Goal: Check status: Check status

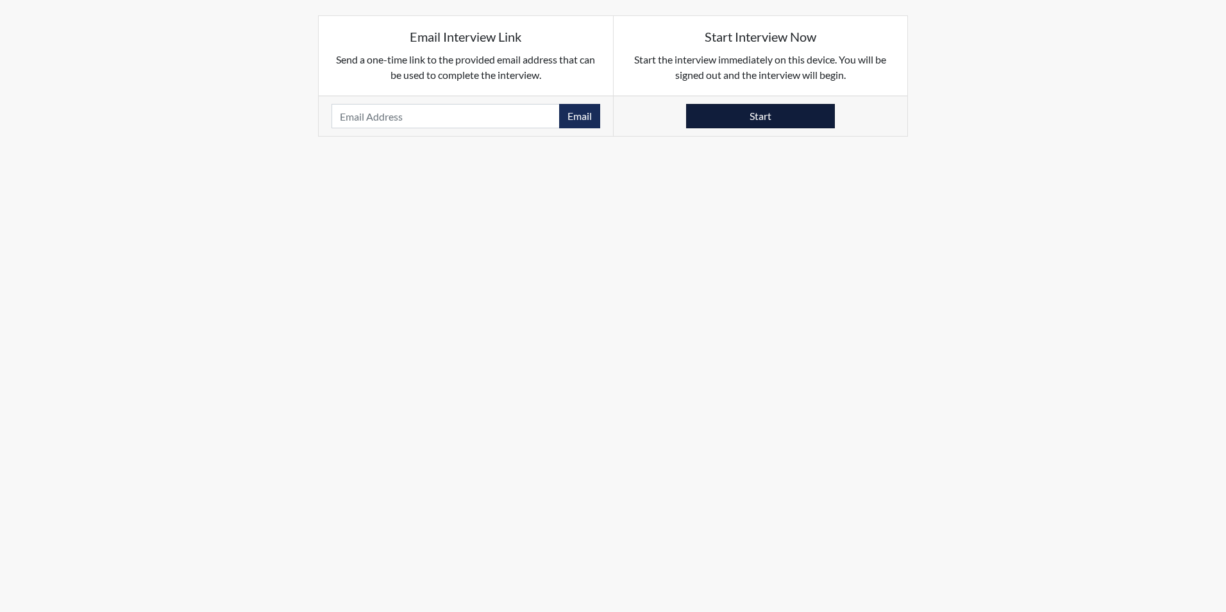
click at [754, 121] on button "Start" at bounding box center [760, 116] width 149 height 24
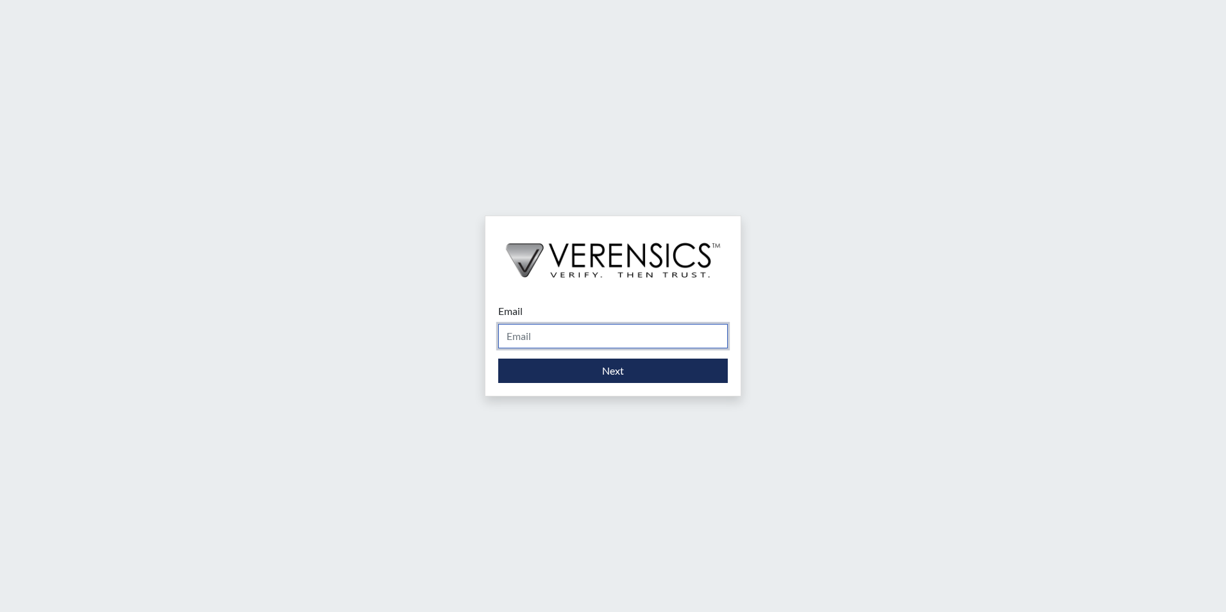
click at [516, 335] on input "Email" at bounding box center [613, 336] width 230 height 24
type input "[PERSON_NAME][EMAIL_ADDRESS][DOMAIN_NAME]"
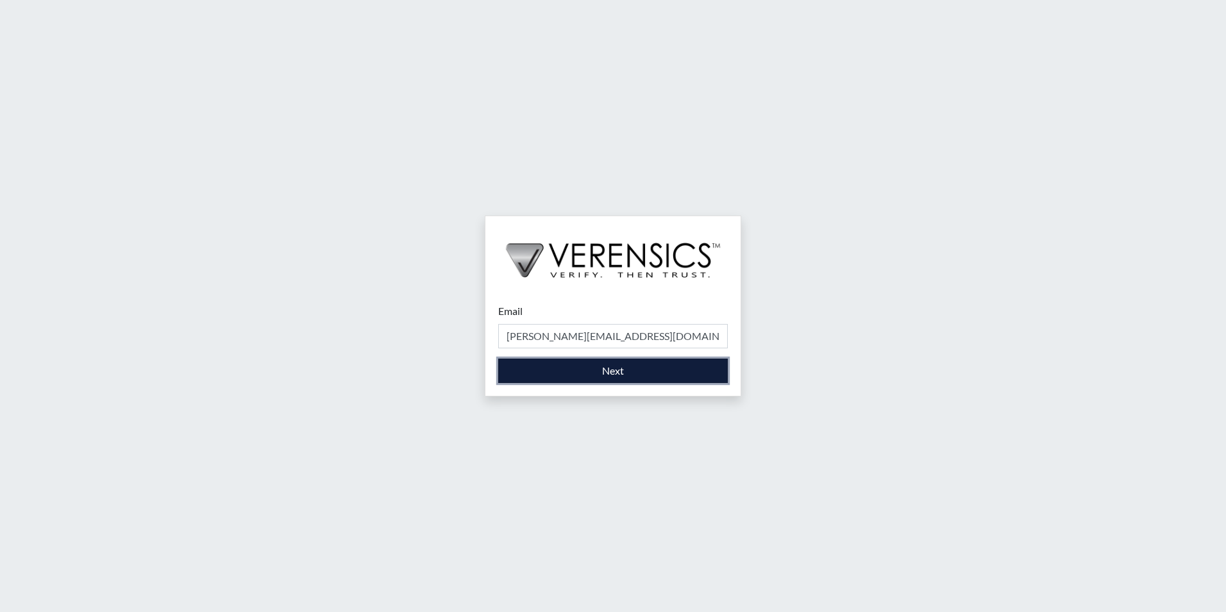
click at [538, 376] on button "Next" at bounding box center [613, 370] width 230 height 24
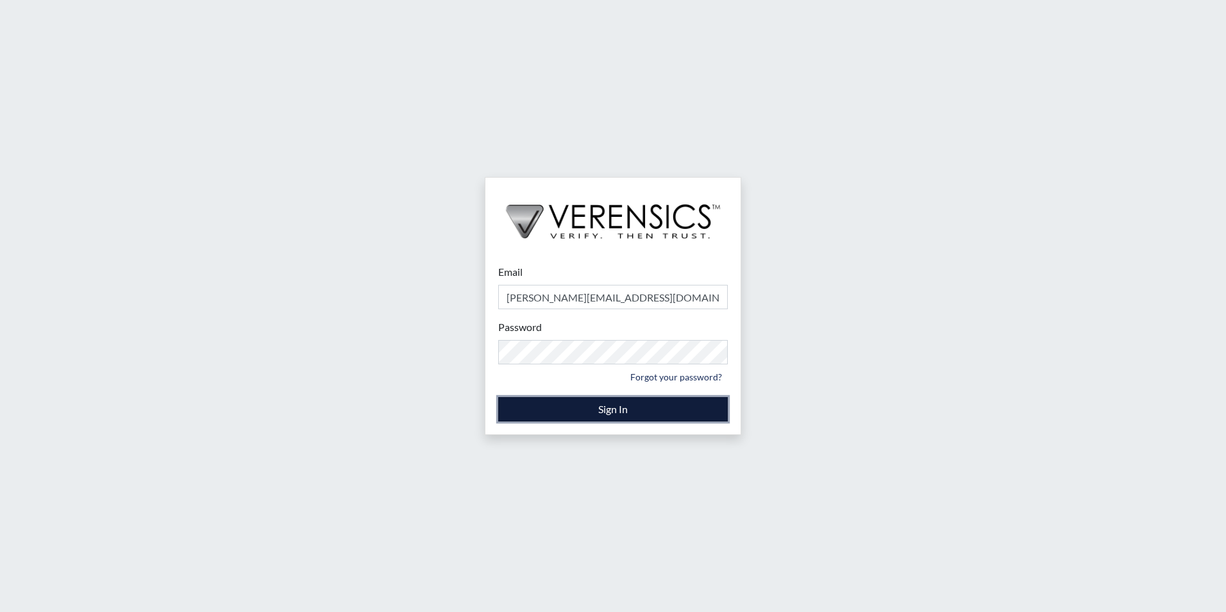
click at [648, 417] on button "Sign In" at bounding box center [613, 409] width 230 height 24
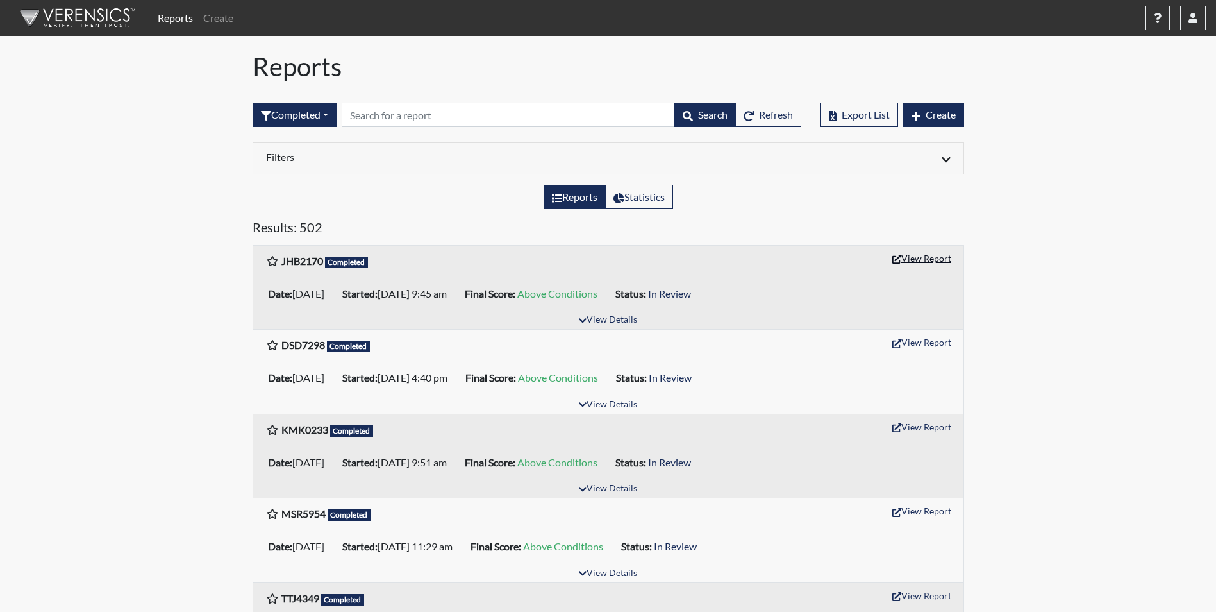
click at [919, 263] on button "View Report" at bounding box center [922, 258] width 71 height 20
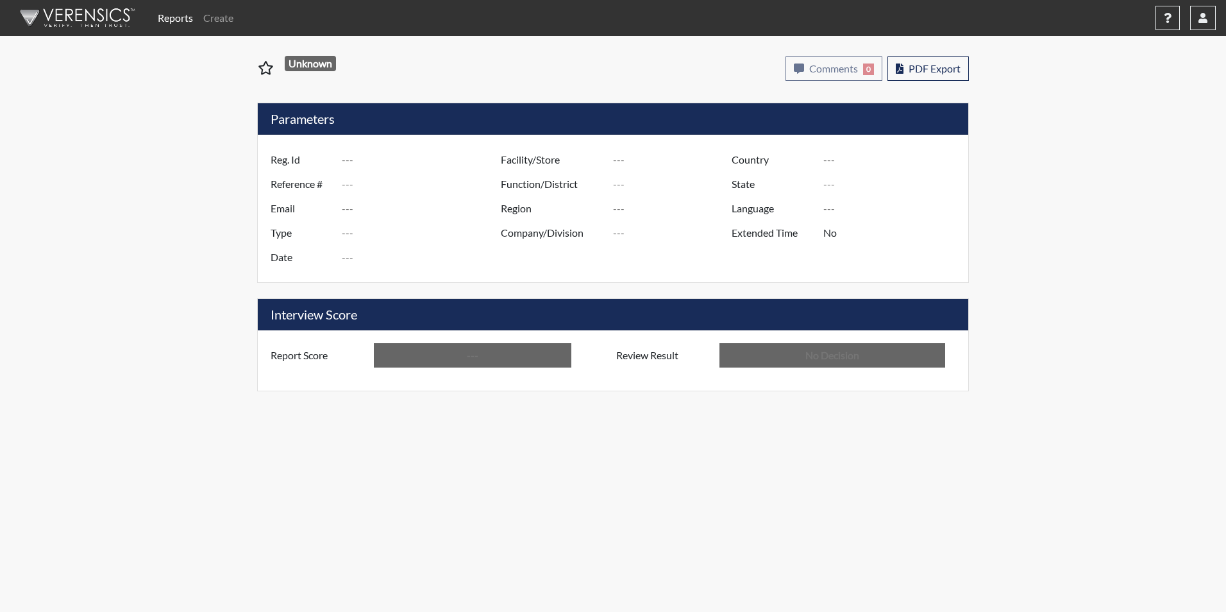
type input "JHB2170"
type input "51602"
type input "---"
type input "Corrections Pre-Employment"
type input "Oct 6, 2025"
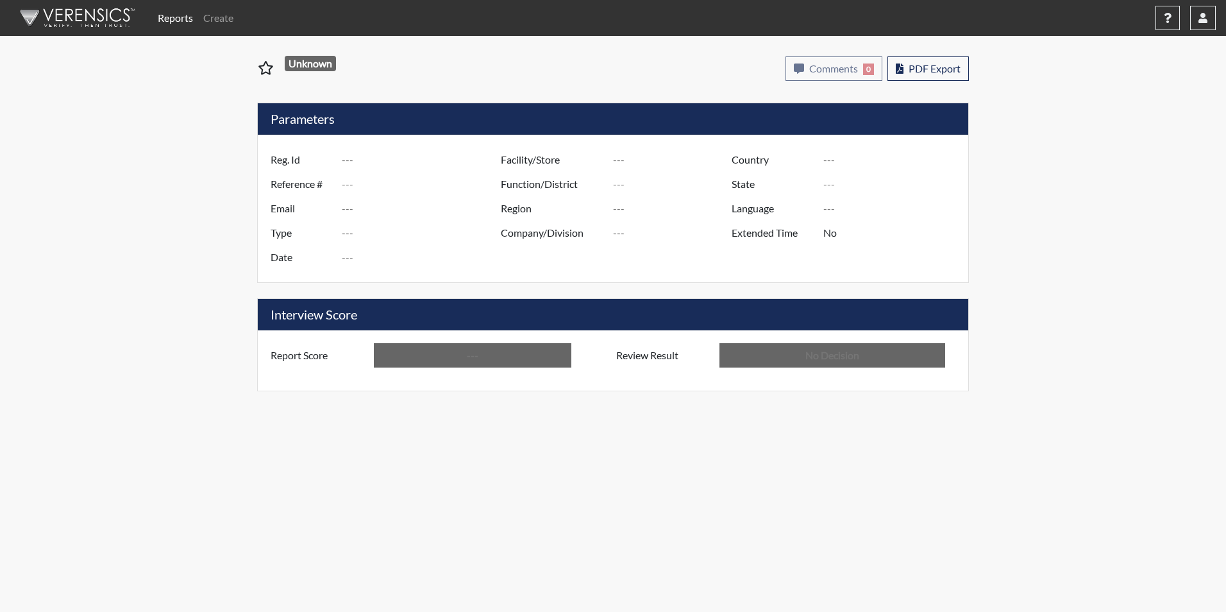
type input "Valdosta SP"
type input "[GEOGRAPHIC_DATA]"
type input "[US_STATE]"
type input "English"
type input "Above Conditions"
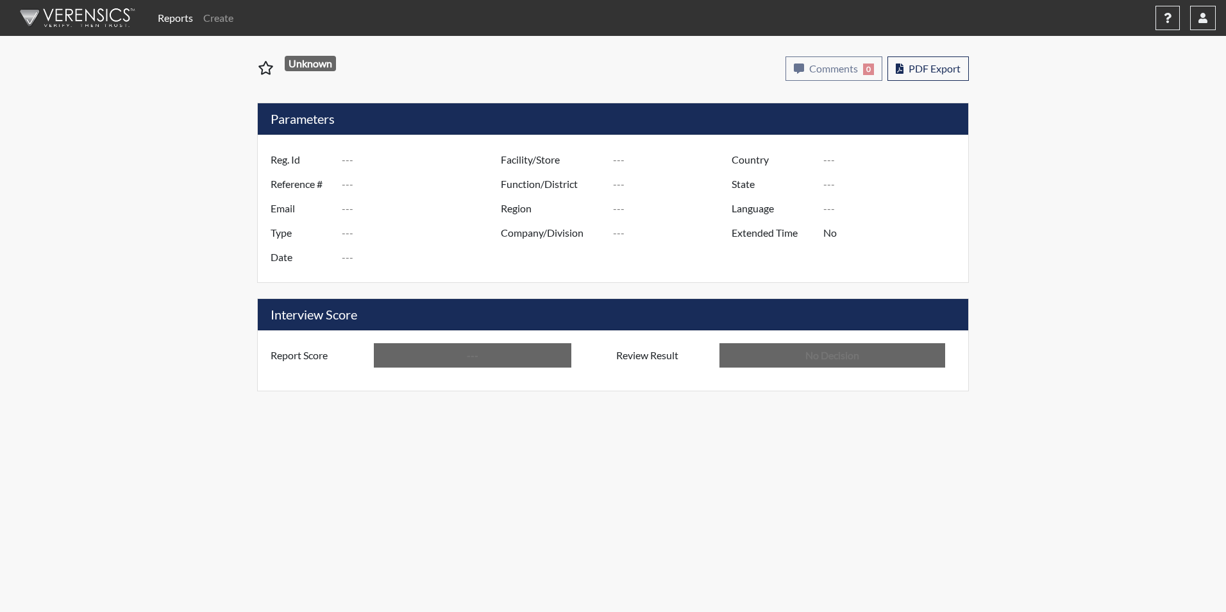
type input "In Review"
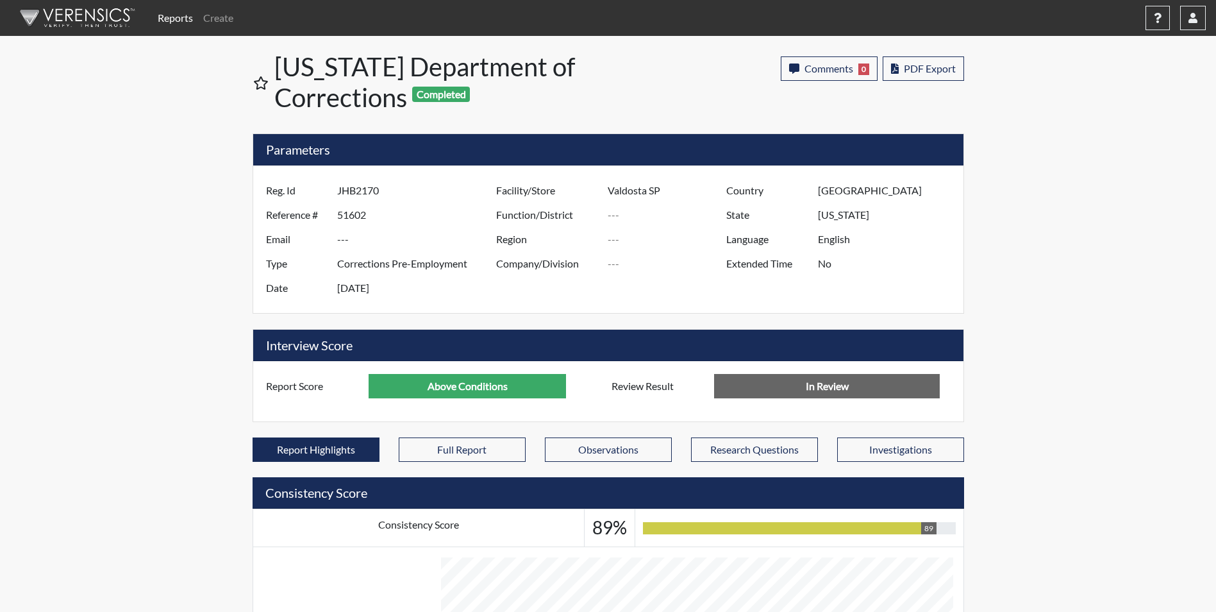
scroll to position [640994, 640674]
